Goal: Task Accomplishment & Management: Manage account settings

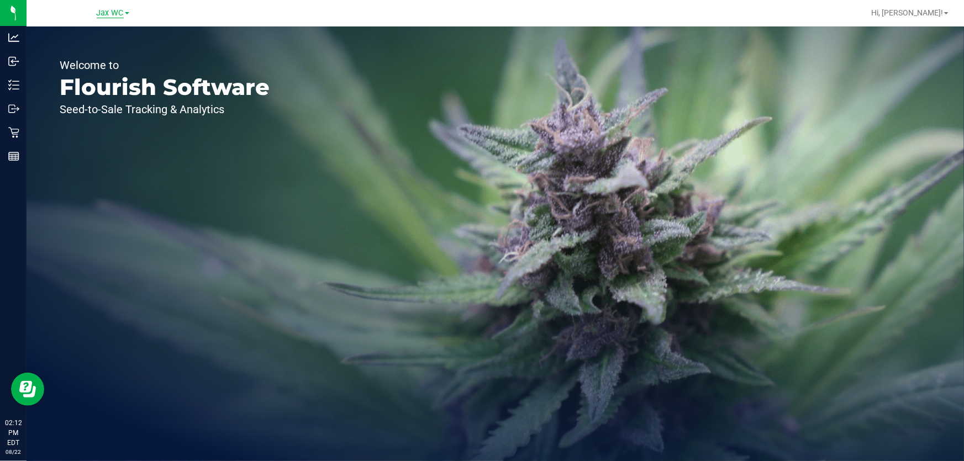
click at [104, 16] on span "Jax WC" at bounding box center [110, 13] width 27 height 10
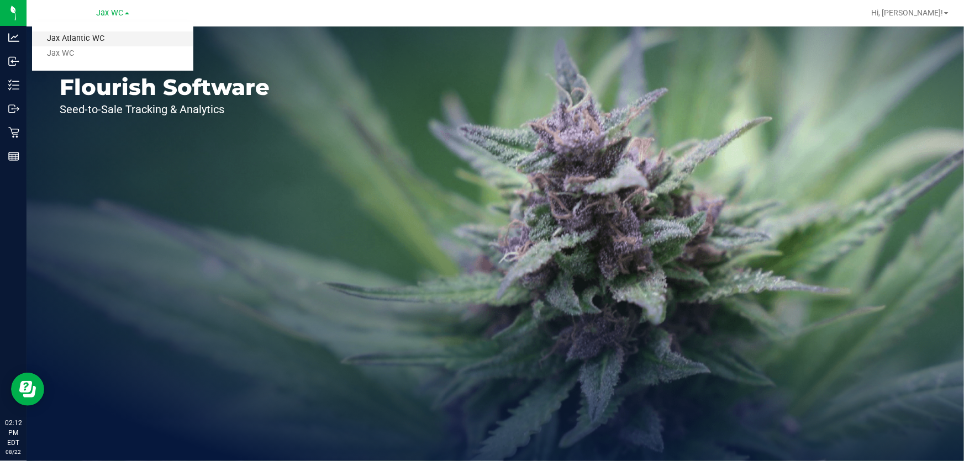
click at [106, 42] on link "Jax Atlantic WC" at bounding box center [112, 39] width 161 height 15
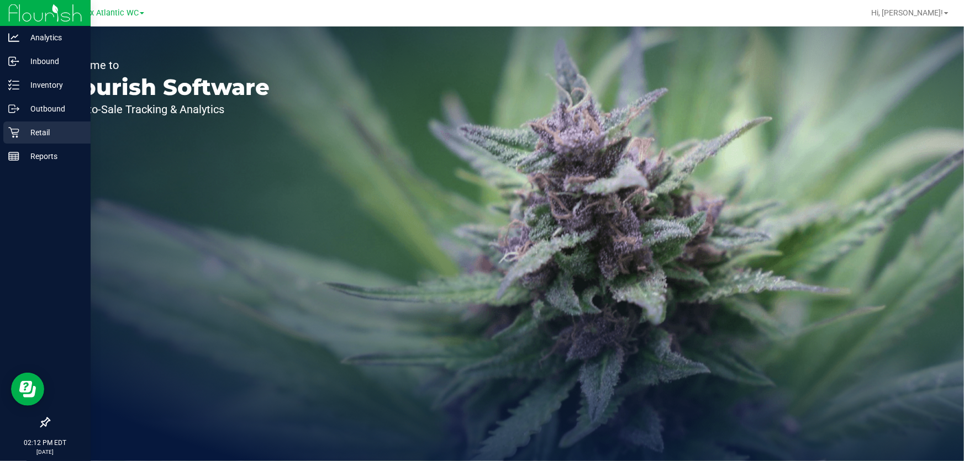
click at [33, 136] on p "Retail" at bounding box center [52, 132] width 66 height 13
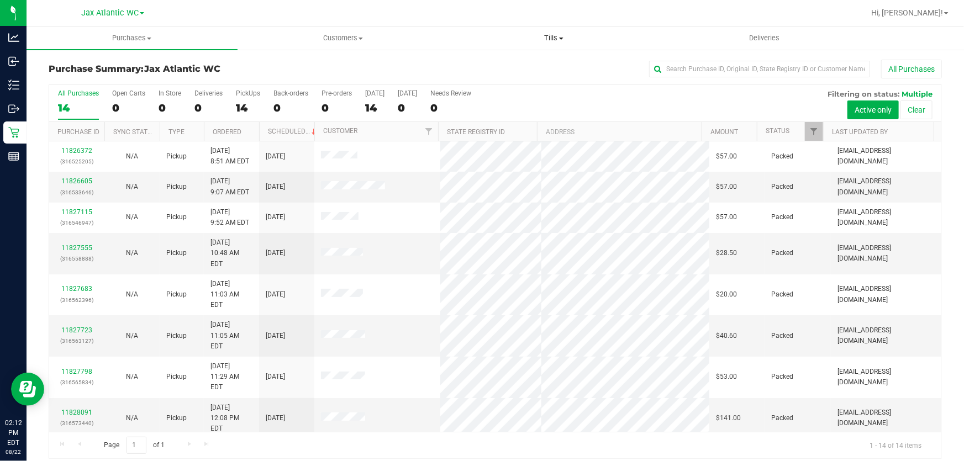
click at [549, 39] on span "Tills" at bounding box center [554, 38] width 210 height 10
click at [533, 62] on li "Manage tills" at bounding box center [554, 66] width 211 height 13
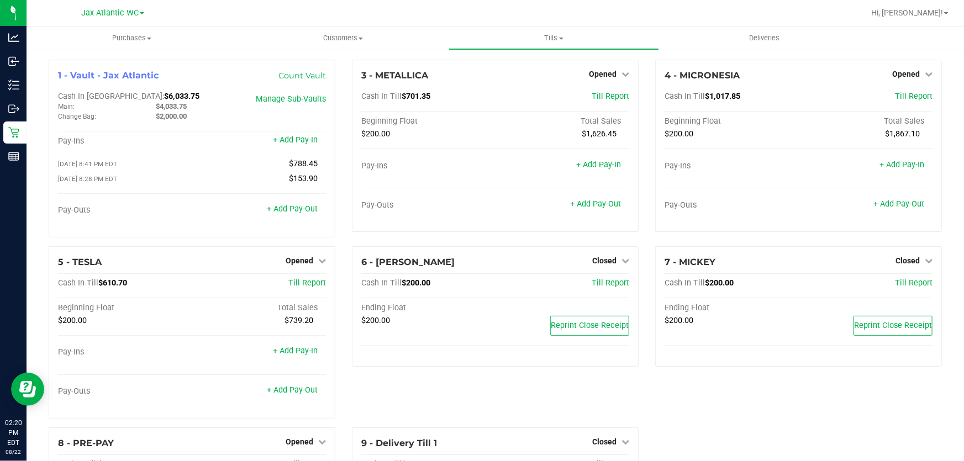
click at [505, 387] on div "6 - [PERSON_NAME] Closed Open Till Cash In Till $200.00 Till Report Ending Floa…" at bounding box center [495, 336] width 303 height 181
